Goal: Check status: Check status

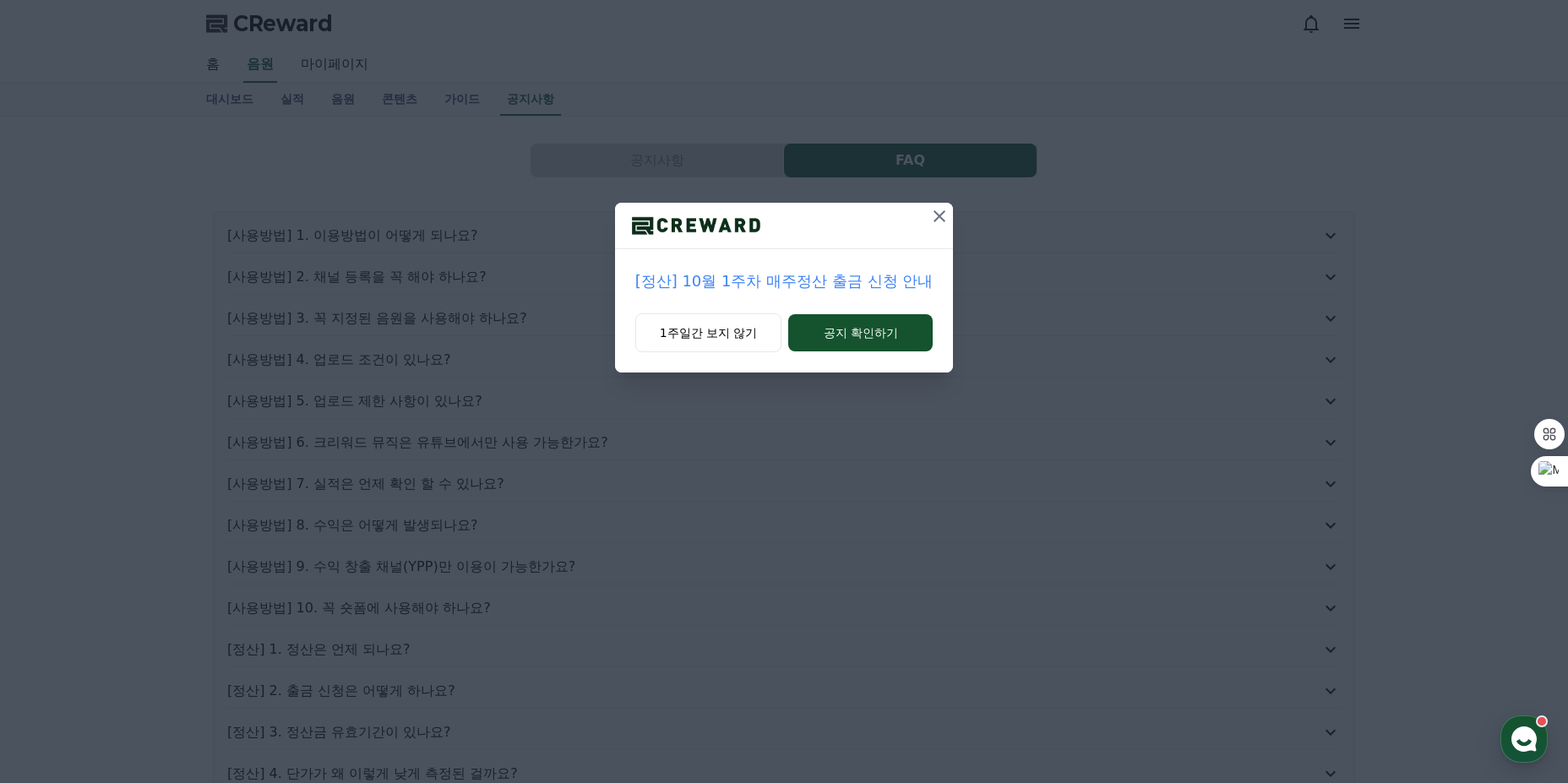
click at [946, 228] on button at bounding box center [938, 216] width 27 height 27
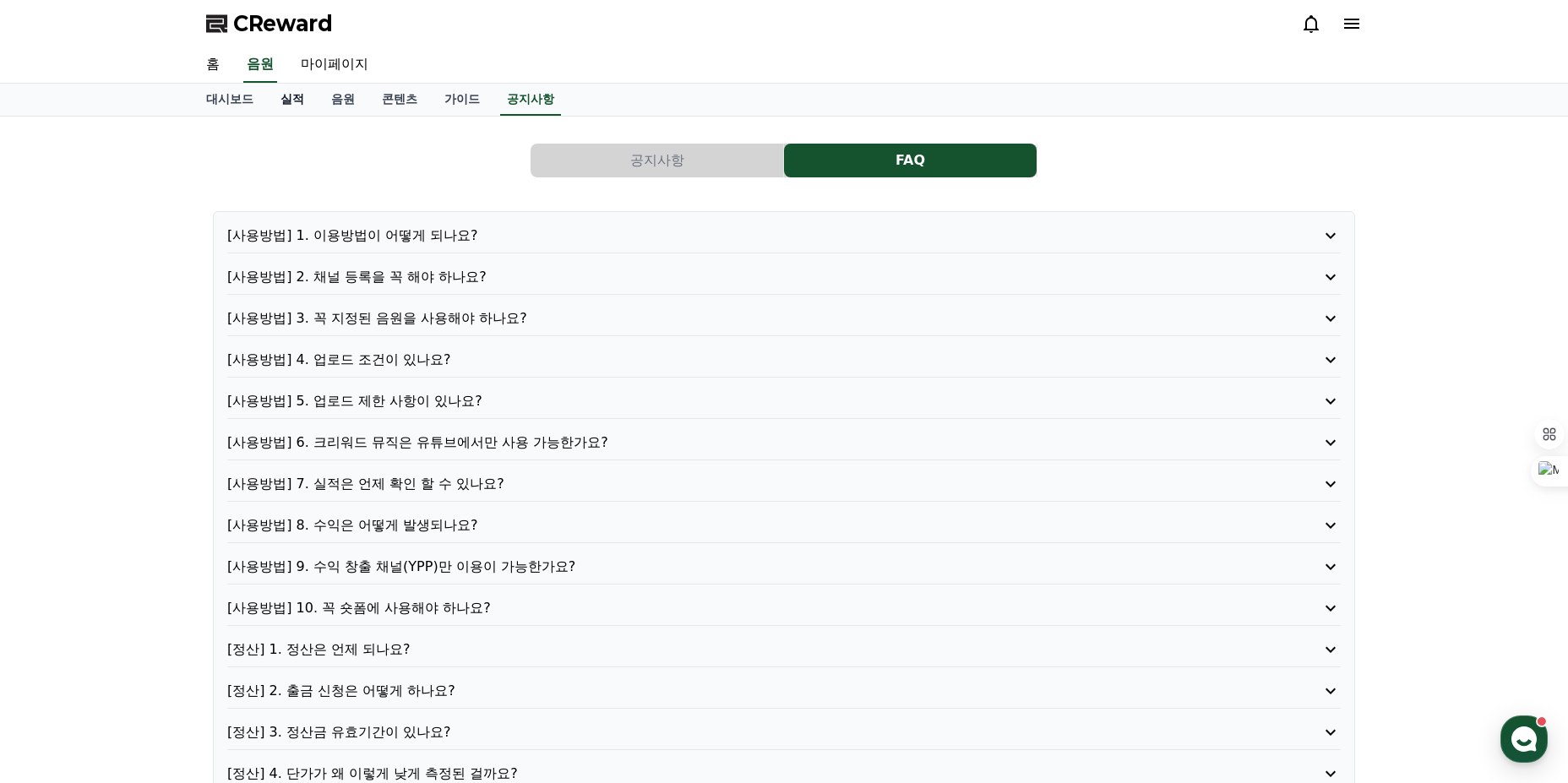
click at [297, 100] on link "실적" at bounding box center [292, 99] width 50 height 32
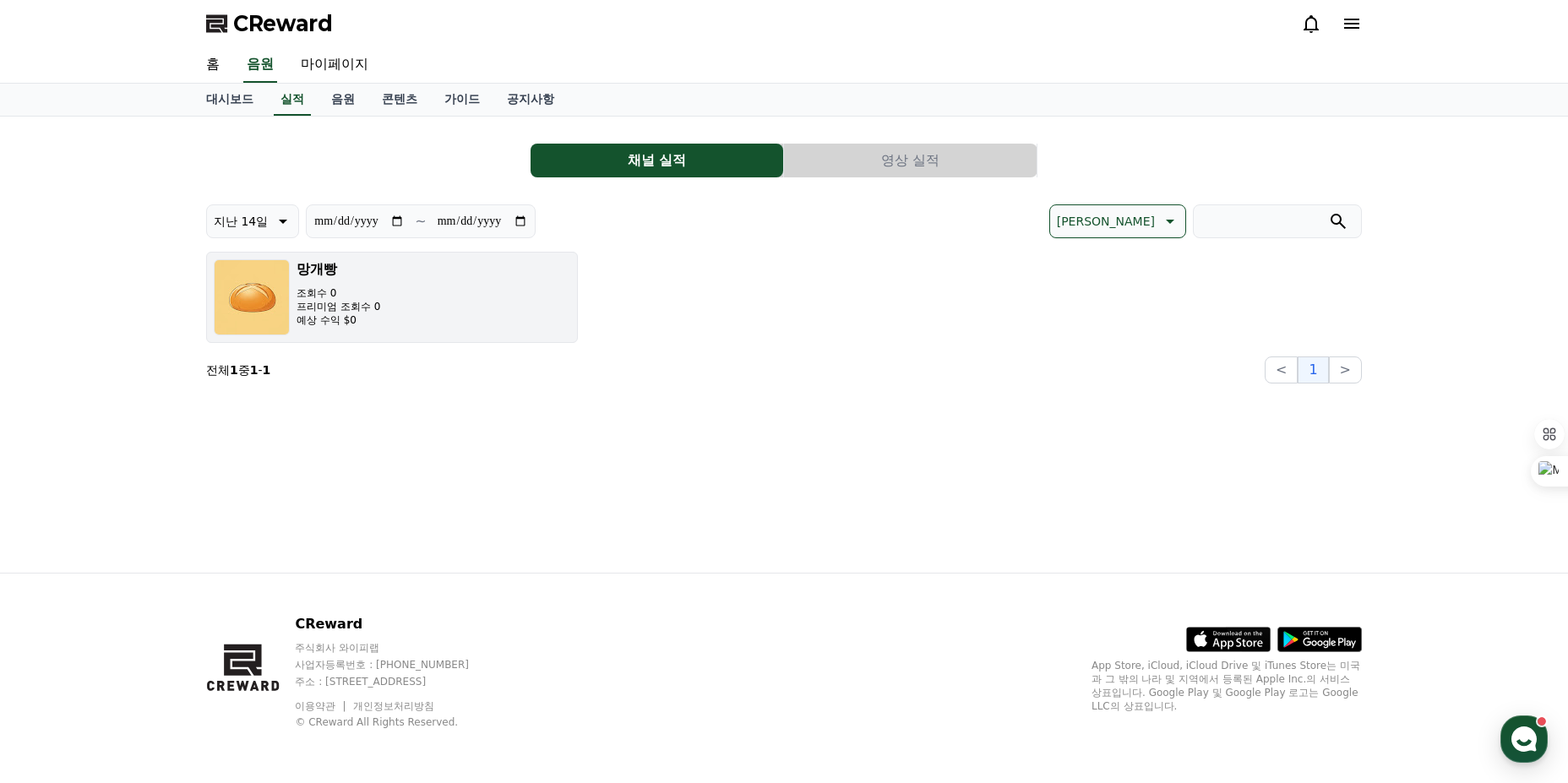
click at [317, 300] on p "프리미엄 조회수 0" at bounding box center [338, 307] width 84 height 14
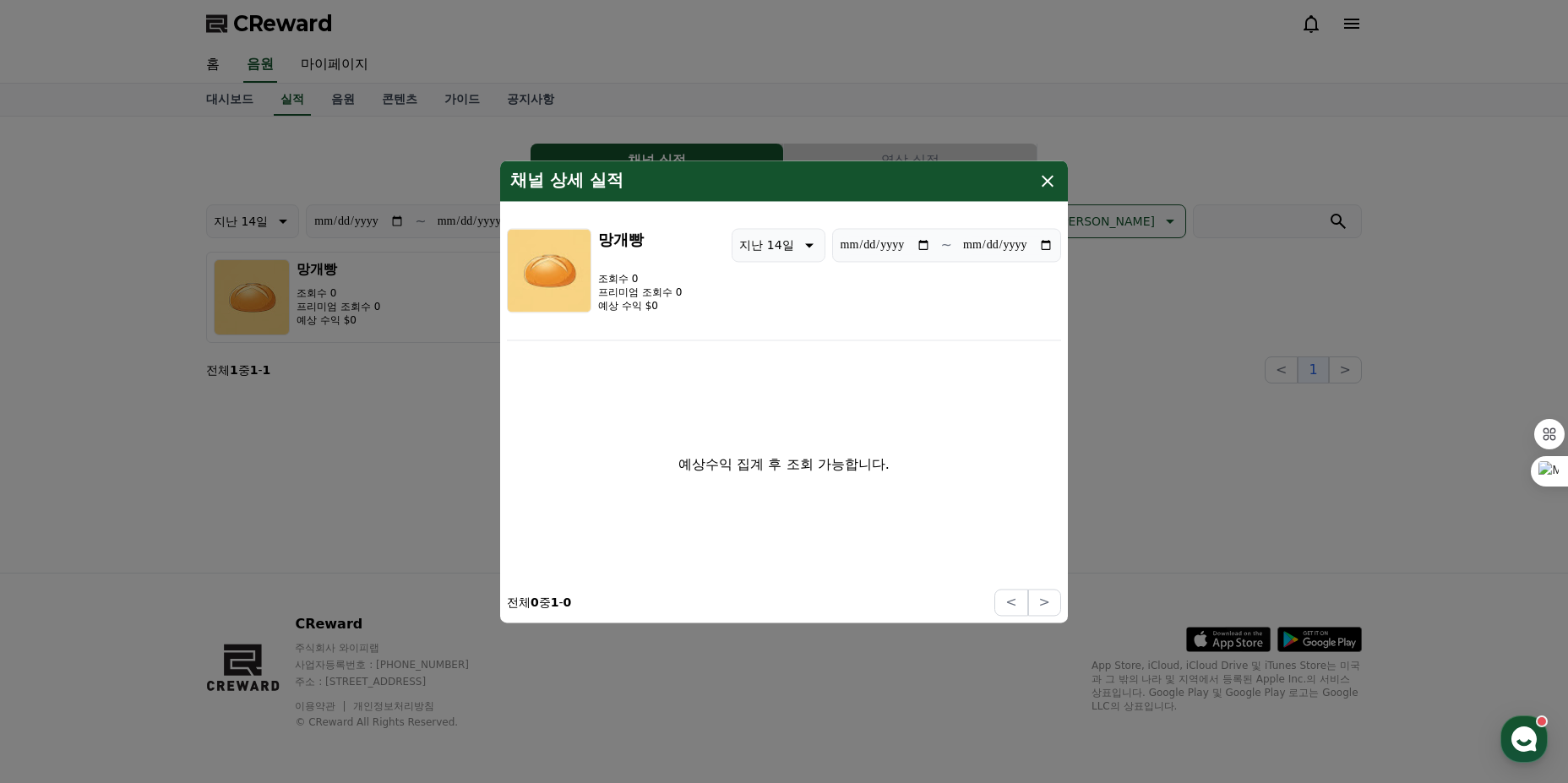
click at [774, 245] on p "지난 14일" at bounding box center [766, 245] width 54 height 24
click at [748, 471] on button "지난 90일" at bounding box center [767, 464] width 68 height 37
type input "**********"
drag, startPoint x: 1053, startPoint y: 185, endPoint x: 1047, endPoint y: 193, distance: 10.0
click at [1047, 193] on div "채널 상세 실적" at bounding box center [784, 181] width 567 height 40
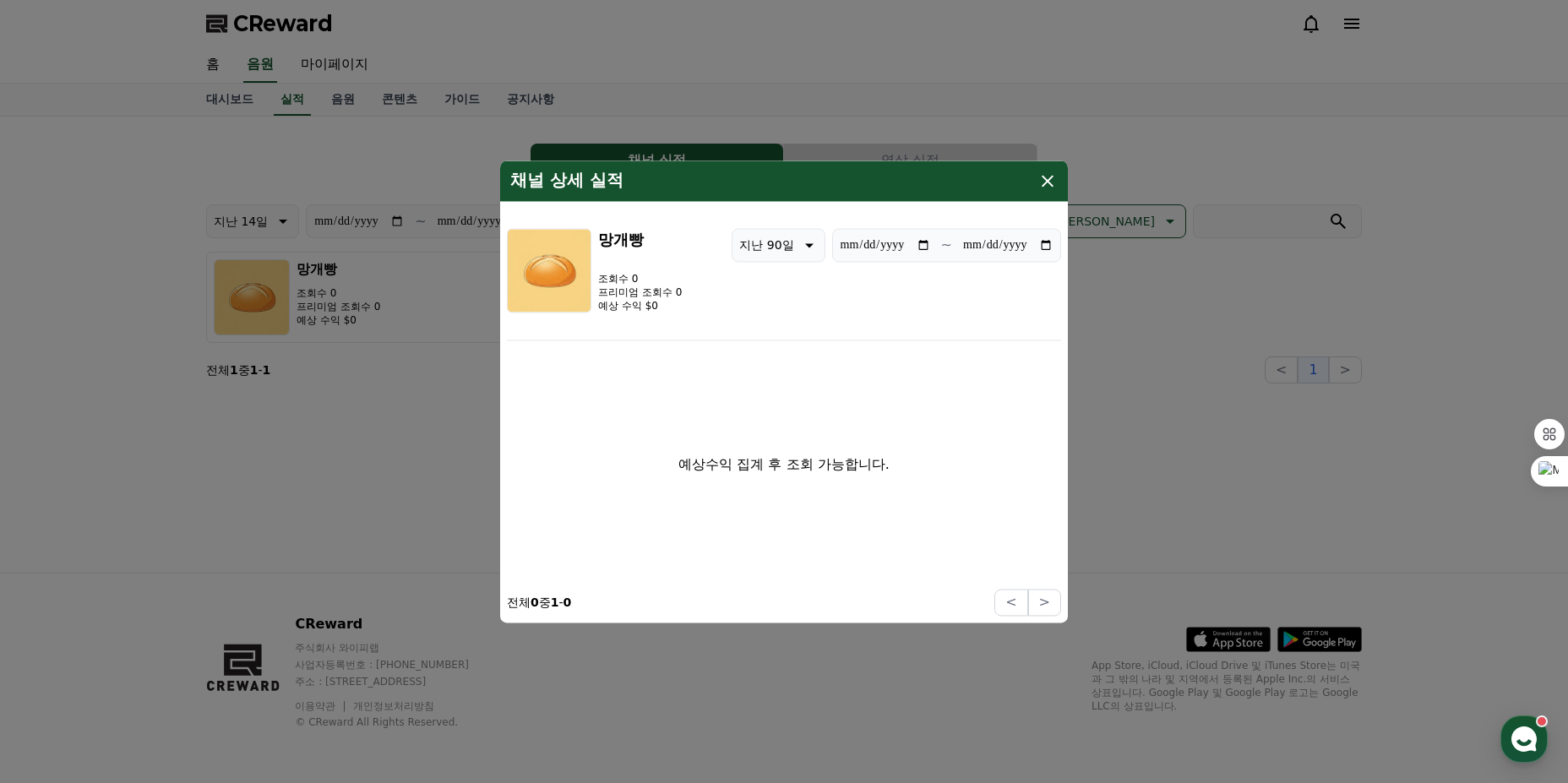
click at [1047, 183] on icon "modal" at bounding box center [1047, 181] width 20 height 20
